Goal: Task Accomplishment & Management: Manage account settings

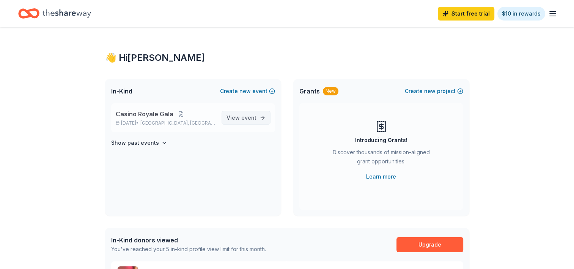
click at [243, 119] on span "event" at bounding box center [248, 117] width 15 height 6
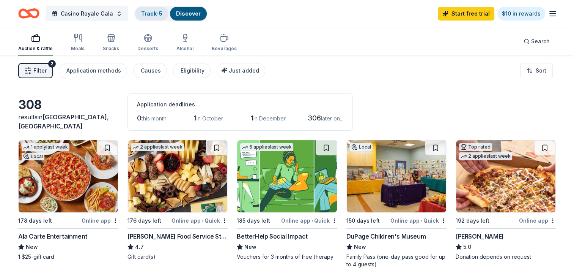
click at [152, 16] on link "Track · 5" at bounding box center [151, 13] width 21 height 6
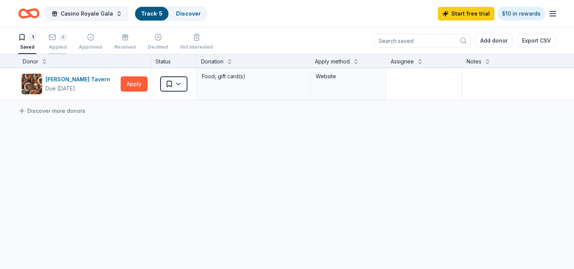
click at [53, 38] on icon "button" at bounding box center [53, 37] width 8 height 8
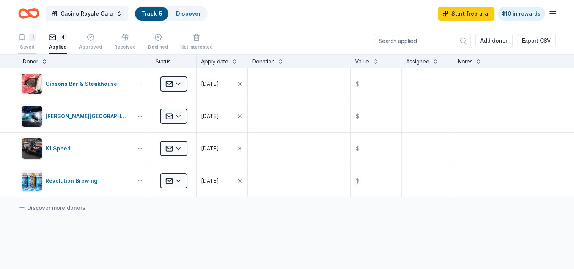
click at [27, 39] on div "1" at bounding box center [27, 37] width 18 height 8
